Goal: Task Accomplishment & Management: Complete application form

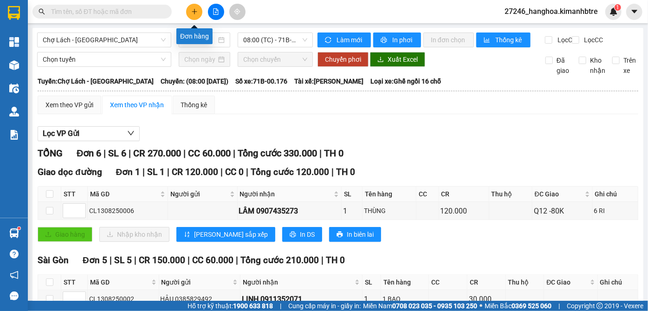
scroll to position [132, 0]
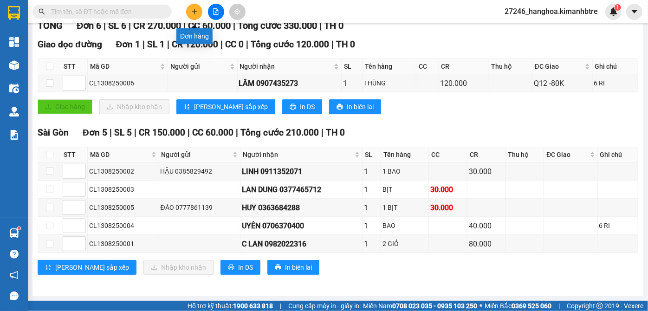
click at [194, 11] on icon "plus" at bounding box center [194, 11] width 5 height 0
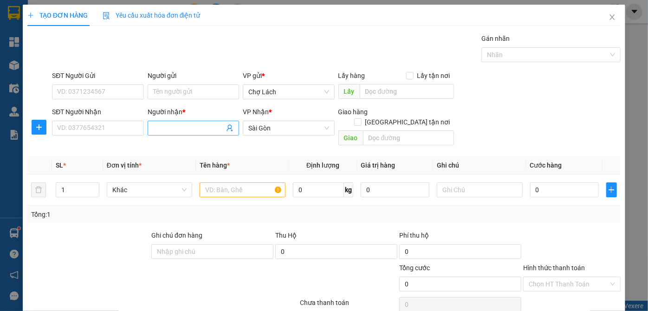
click at [187, 126] on input "Người nhận *" at bounding box center [188, 128] width 71 height 10
type input "TRỌNG ÔM"
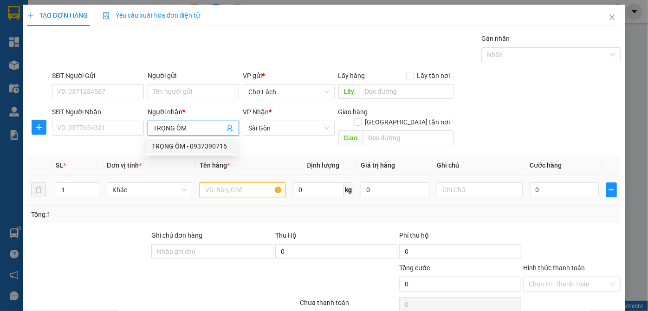
click at [251, 185] on input "text" at bounding box center [243, 189] width 86 height 15
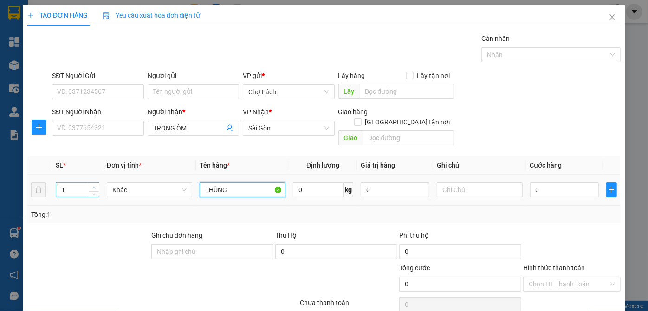
type input "THÙNG"
type input "2"
click at [95, 185] on span "up" at bounding box center [94, 188] width 6 height 6
click at [444, 182] on input "text" at bounding box center [480, 189] width 86 height 15
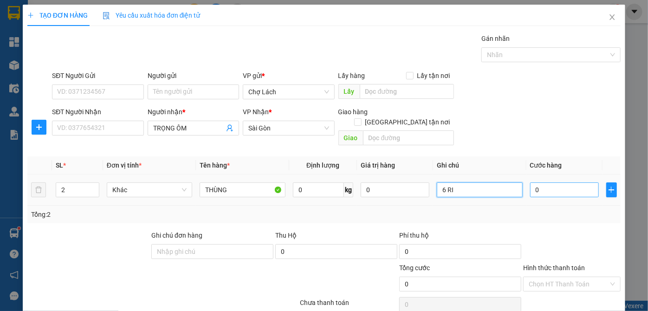
type input "6 RI"
click at [545, 182] on input "0" at bounding box center [564, 189] width 69 height 15
type input "9"
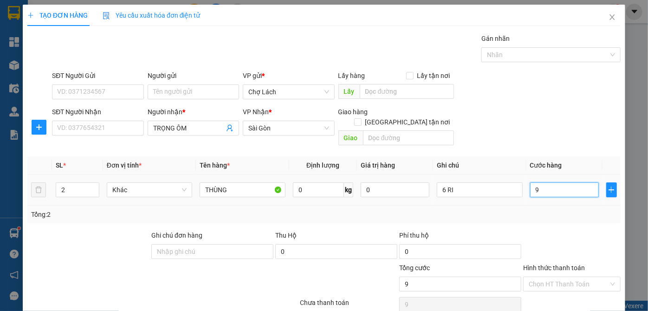
type input "90"
type input "90.000"
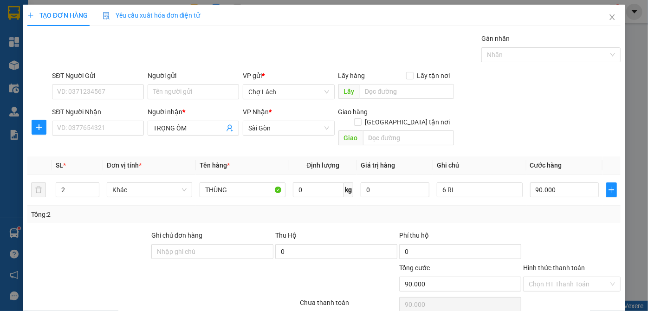
scroll to position [31, 0]
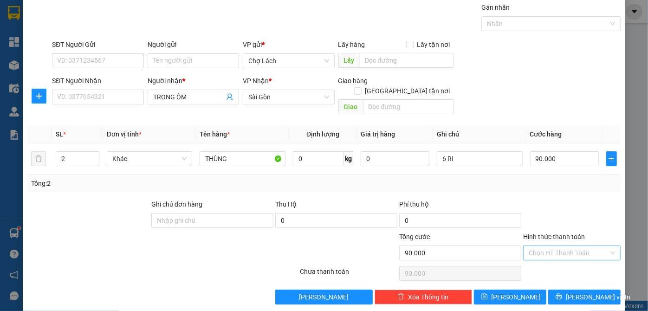
click at [570, 246] on input "Hình thức thanh toán" at bounding box center [569, 253] width 80 height 14
click at [553, 258] on div "Tại văn phòng" at bounding box center [566, 260] width 85 height 10
type input "0"
click at [517, 290] on button "[PERSON_NAME]" at bounding box center [510, 297] width 72 height 15
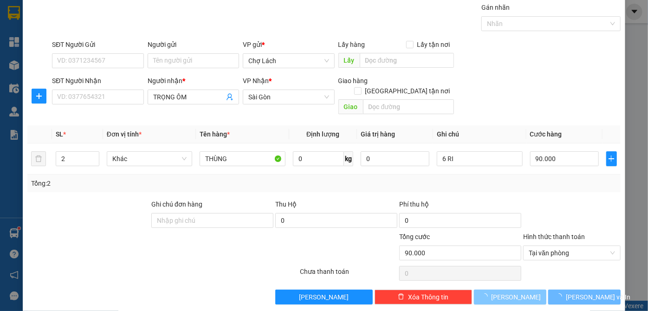
type input "1"
type input "0"
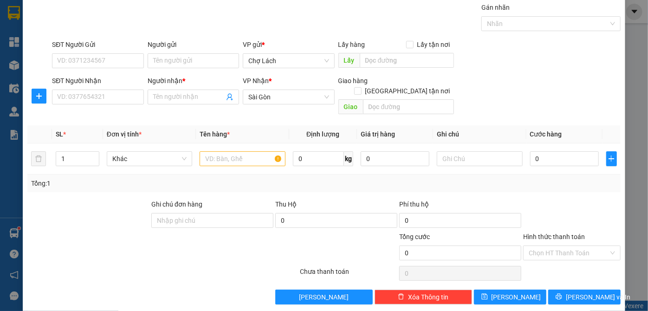
scroll to position [0, 0]
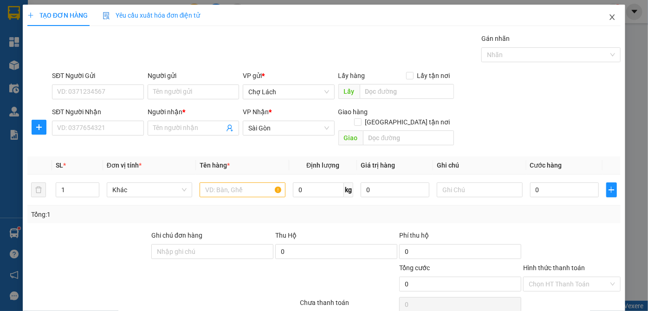
click at [609, 17] on icon "close" at bounding box center [611, 17] width 5 height 6
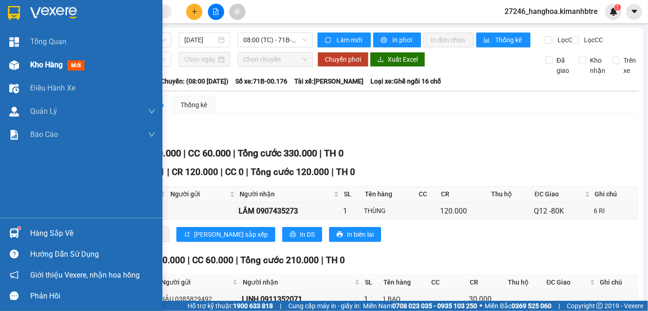
click at [44, 69] on span "Kho hàng" at bounding box center [46, 64] width 32 height 9
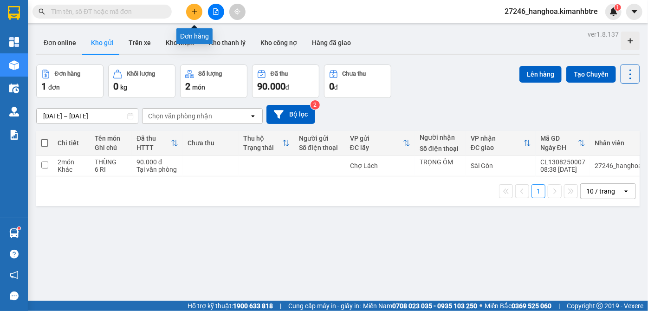
click at [197, 8] on icon "plus" at bounding box center [194, 11] width 6 height 6
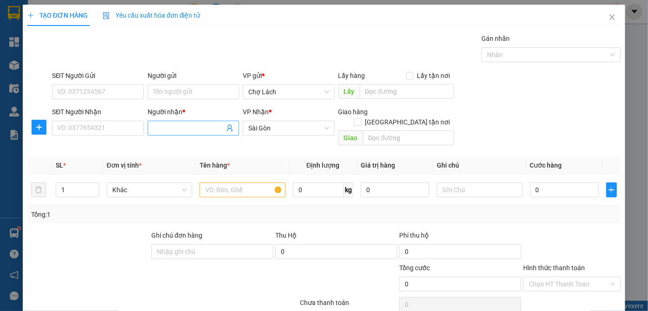
click at [176, 128] on input "Người nhận *" at bounding box center [188, 128] width 71 height 10
type input "CHÚ 6"
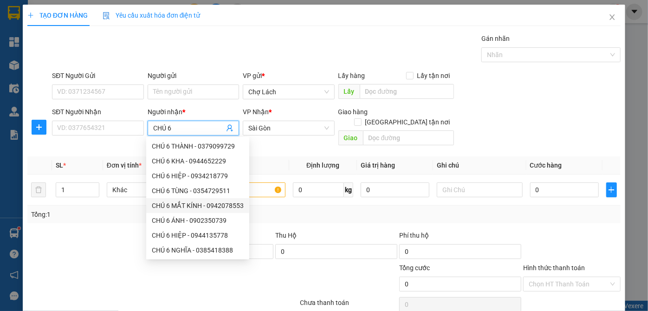
click at [189, 203] on div "CHÚ 6 MẮT KÍNH - 0942078553" at bounding box center [198, 205] width 92 height 10
type input "0942078553"
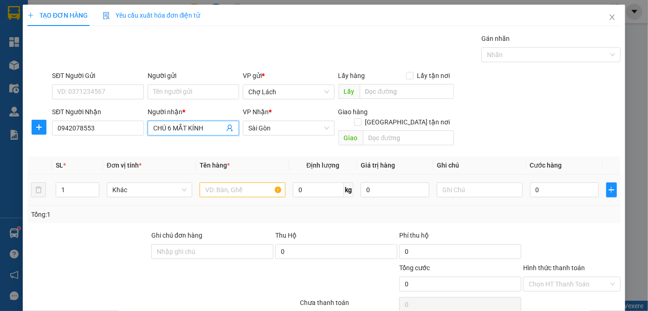
type input "CHÚ 6 MẮT KÍNH"
click at [245, 182] on input "text" at bounding box center [243, 189] width 86 height 15
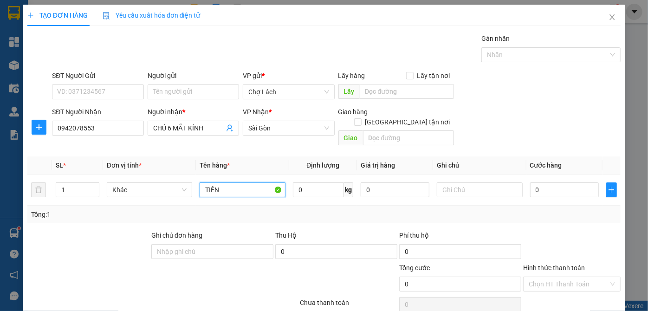
type input "TIỀN"
